Goal: Transaction & Acquisition: Obtain resource

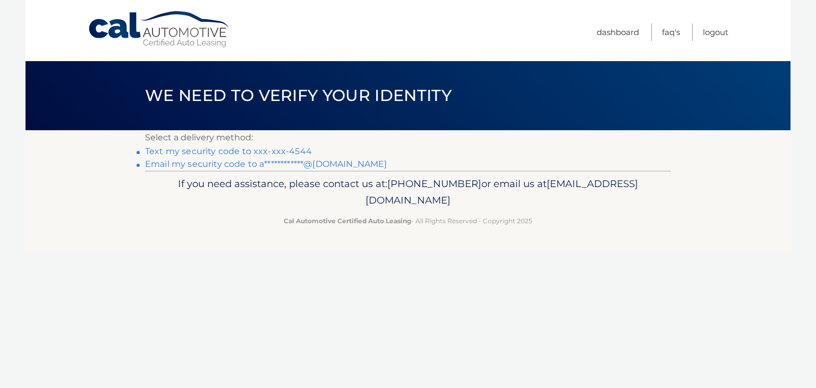
click at [341, 162] on link "**********" at bounding box center [266, 164] width 242 height 10
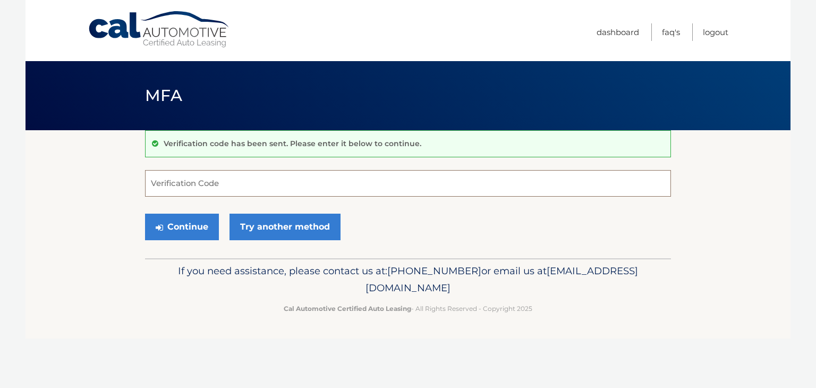
click at [230, 183] on input "Verification Code" at bounding box center [408, 183] width 526 height 27
paste input "759202"
type input "759202"
click at [207, 224] on button "Continue" at bounding box center [182, 227] width 74 height 27
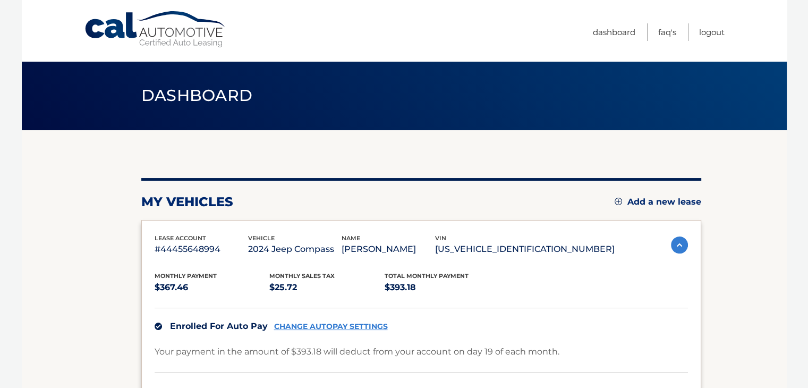
click at [207, 224] on div "lease account #44455648994 vehicle 2024 Jeep Compass name [PERSON_NAME] vin [US…" at bounding box center [421, 356] width 560 height 272
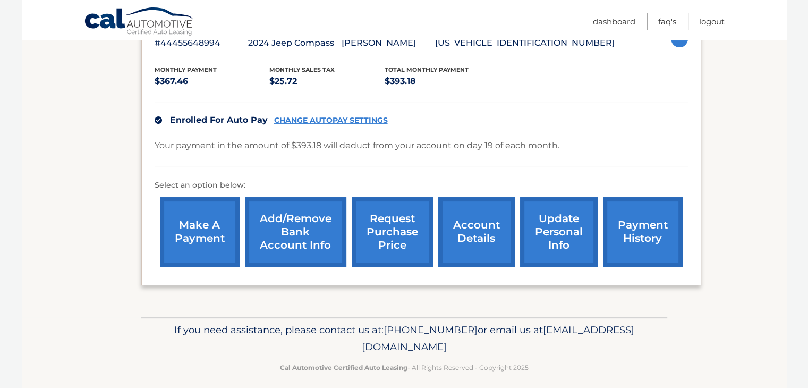
scroll to position [215, 0]
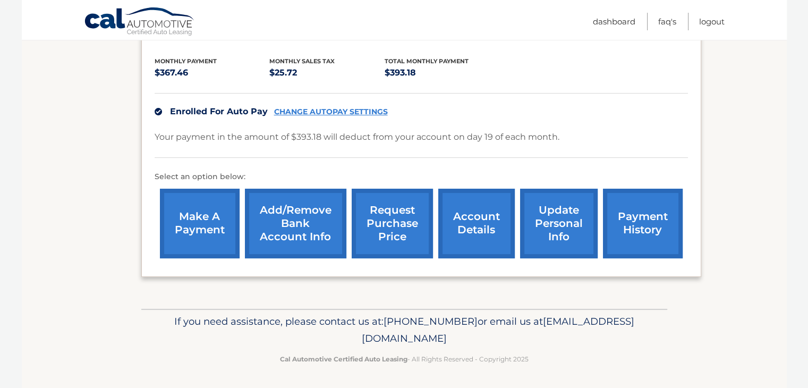
click at [402, 230] on link "request purchase price" at bounding box center [392, 224] width 81 height 70
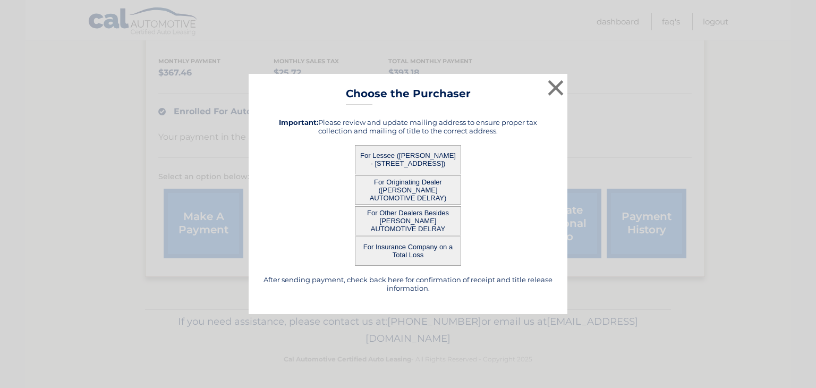
click at [435, 189] on button "For Originating Dealer (SCHUMACHER AUTOMOTIVE DELRAY)" at bounding box center [408, 189] width 106 height 29
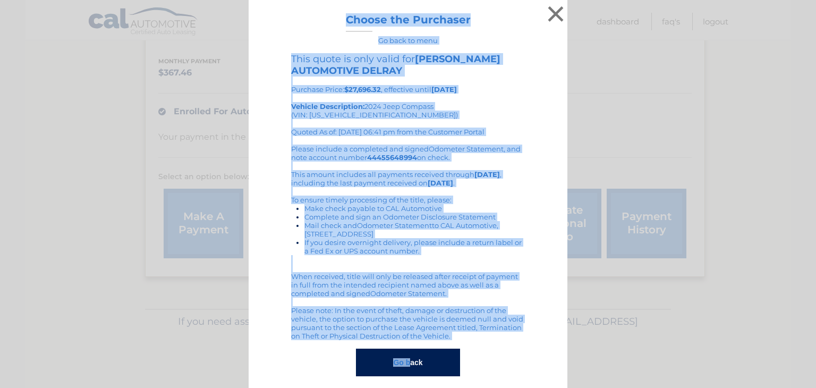
drag, startPoint x: 331, startPoint y: 18, endPoint x: 408, endPoint y: 356, distance: 346.7
click at [408, 356] on div "× Choose the Purchaser Go back to menu After sending payment, check back here f…" at bounding box center [408, 199] width 319 height 398
copy div "Choose the Purchaser Go back to menu After sending payment, check back here for…"
click at [558, 273] on div "× Choose the Purchaser Go back to menu After sending payment, check back here f…" at bounding box center [408, 199] width 319 height 398
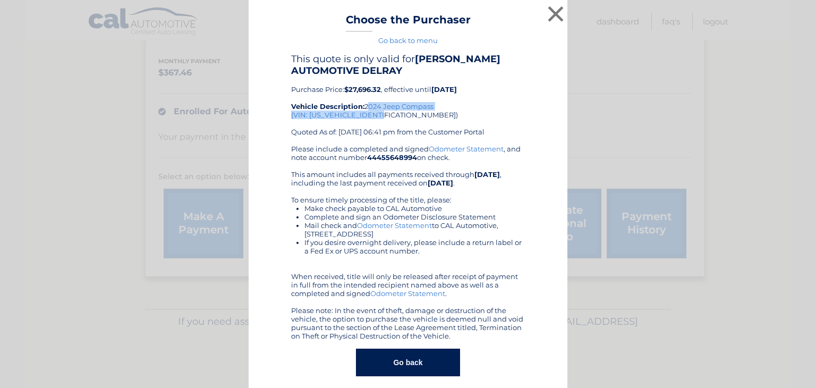
drag, startPoint x: 362, startPoint y: 106, endPoint x: 443, endPoint y: 116, distance: 81.9
click at [443, 116] on div "This quote is only valid for SCHUMACHER AUTOMOTIVE DELRAY Purchase Price: $27,6…" at bounding box center [408, 98] width 234 height 91
copy div "2024 Jeep Compass (VIN: 3C4NJDBN8RT587051)"
click at [549, 24] on button "×" at bounding box center [555, 13] width 21 height 21
